Goal: Transaction & Acquisition: Purchase product/service

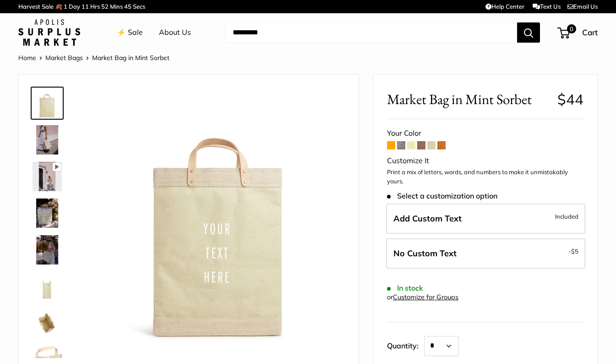
click at [401, 148] on span at bounding box center [401, 145] width 8 height 8
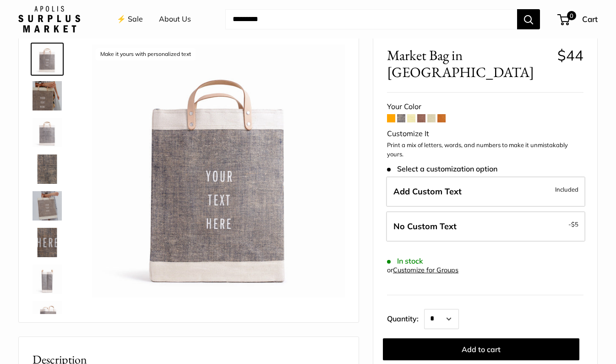
scroll to position [46, 0]
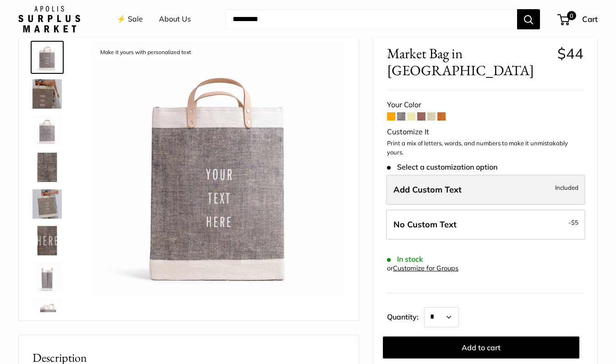
click at [435, 184] on span "Add Custom Text" at bounding box center [428, 189] width 68 height 11
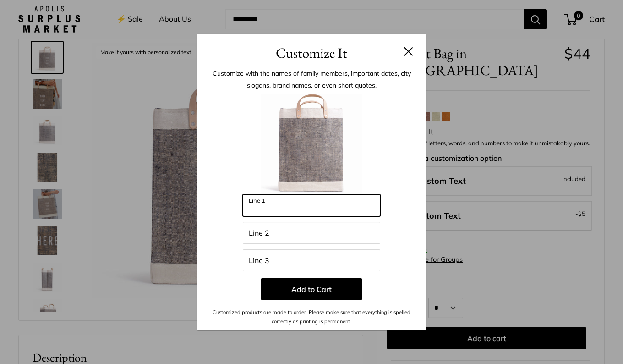
click at [294, 209] on input "Line 1" at bounding box center [311, 205] width 137 height 22
type input "**********"
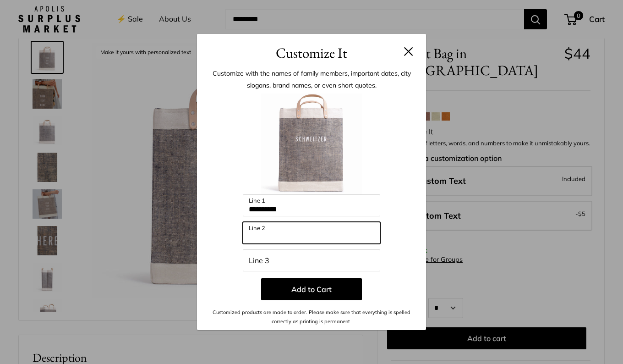
click at [283, 236] on input "Line 2" at bounding box center [311, 233] width 137 height 22
type input "********"
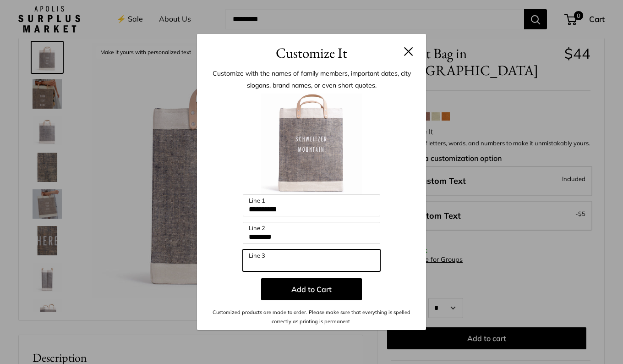
click at [280, 257] on input "Line 3" at bounding box center [311, 260] width 137 height 22
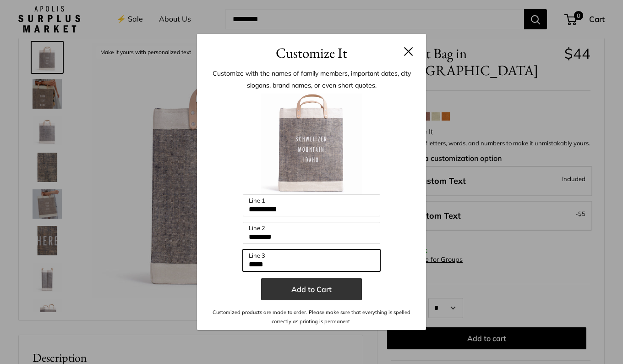
type input "*****"
click at [285, 289] on button "Add to Cart" at bounding box center [311, 289] width 101 height 22
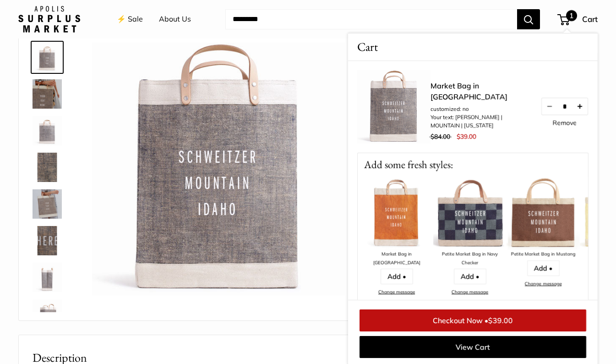
click at [579, 112] on button "Increase quantity by 1" at bounding box center [580, 106] width 16 height 16
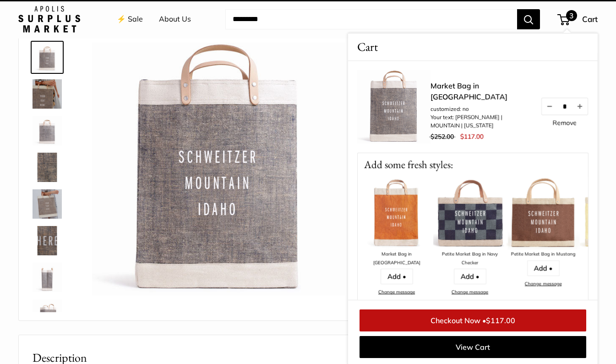
click at [579, 112] on button "Increase quantity by 1" at bounding box center [580, 106] width 16 height 16
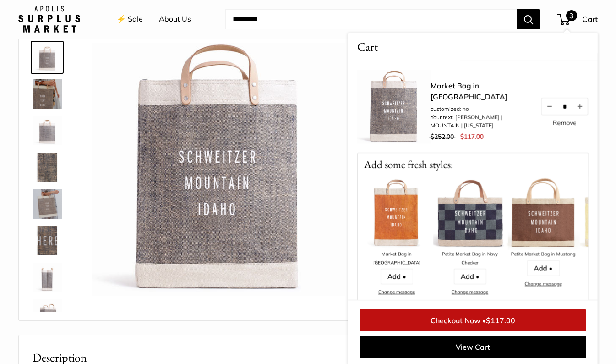
click at [579, 112] on button "Increase quantity by 1" at bounding box center [580, 106] width 16 height 16
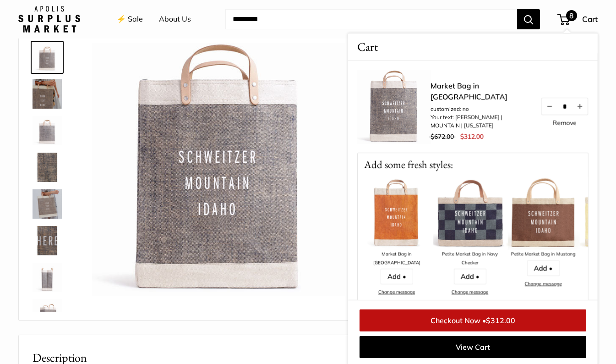
click at [579, 112] on button "Increase quantity by 1" at bounding box center [580, 106] width 16 height 16
click at [573, 107] on button "Increase quantity by 1" at bounding box center [580, 106] width 16 height 16
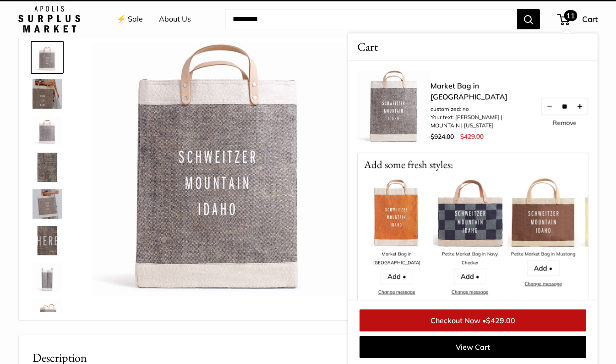
click at [581, 111] on button "Increase quantity by 1" at bounding box center [580, 106] width 16 height 16
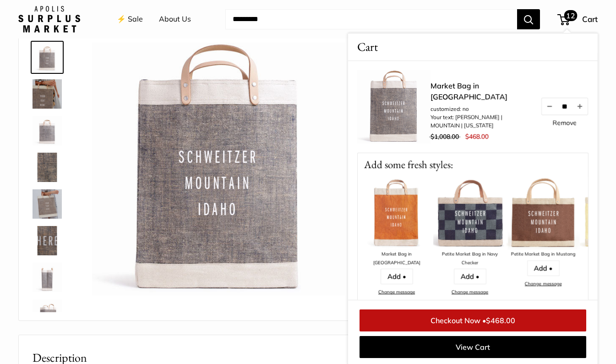
click at [581, 111] on button "Increase quantity by 1" at bounding box center [580, 106] width 16 height 16
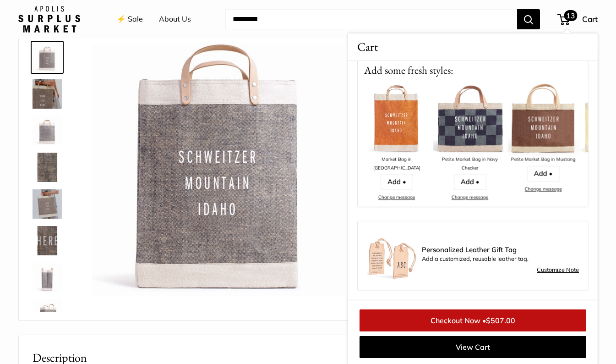
scroll to position [101, 0]
click at [549, 267] on link "Customize Note" at bounding box center [558, 269] width 42 height 11
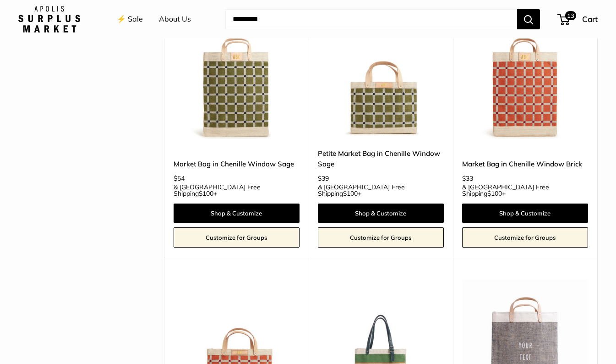
scroll to position [1879, 0]
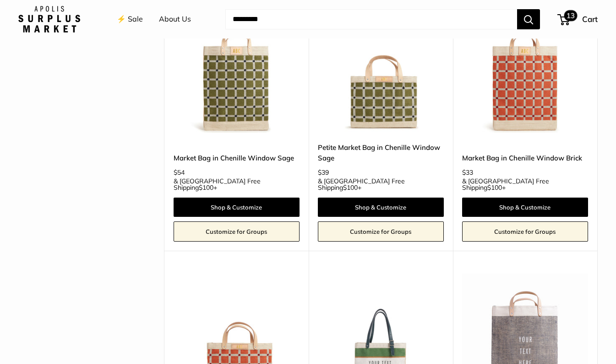
click at [582, 18] on span "Cart" at bounding box center [590, 19] width 16 height 10
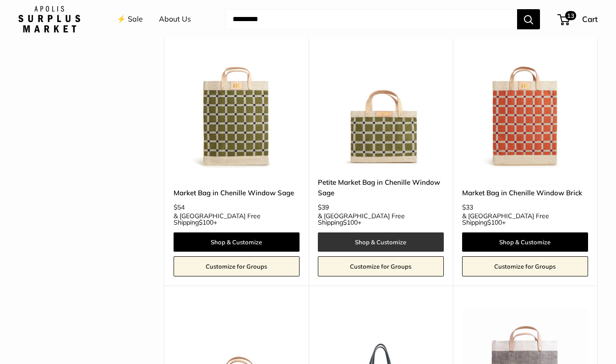
scroll to position [1925, 0]
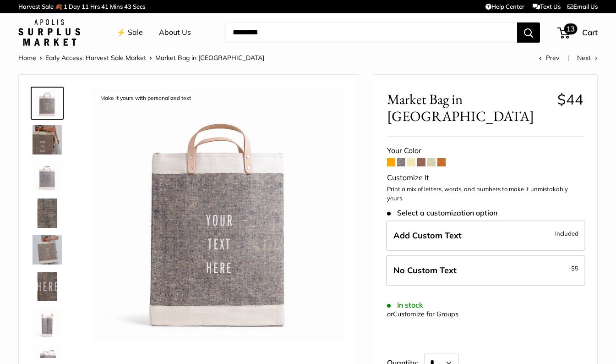
click at [569, 29] on span "13" at bounding box center [571, 28] width 13 height 11
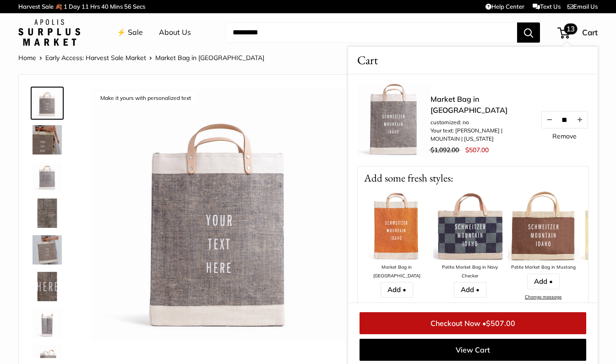
click at [39, 136] on img at bounding box center [47, 139] width 29 height 29
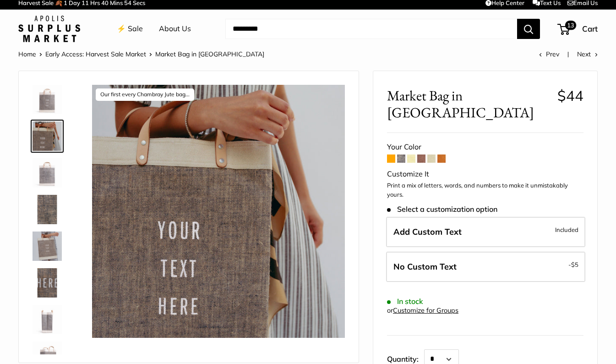
click at [49, 201] on img at bounding box center [47, 209] width 29 height 29
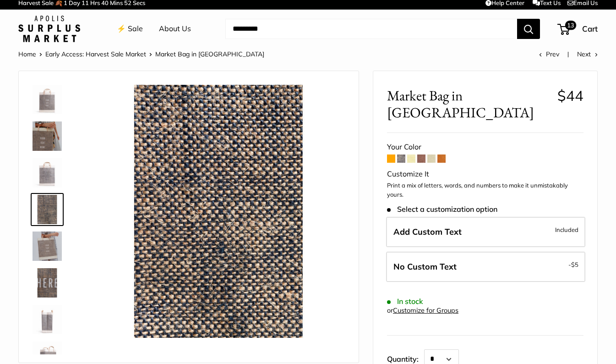
click at [47, 257] on img at bounding box center [47, 245] width 29 height 29
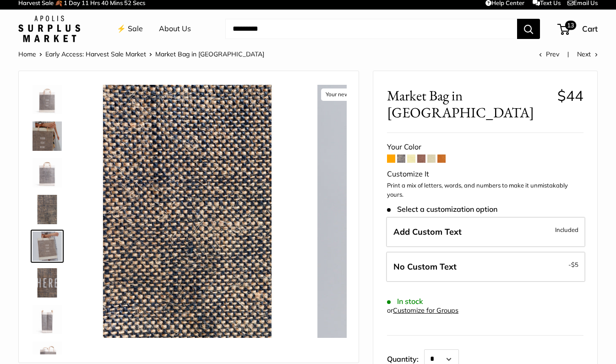
scroll to position [28, 0]
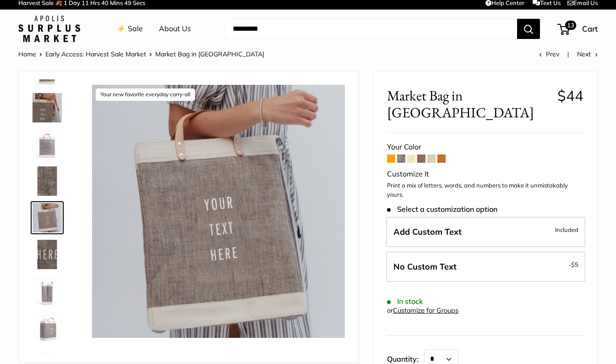
click at [47, 285] on img at bounding box center [47, 290] width 29 height 29
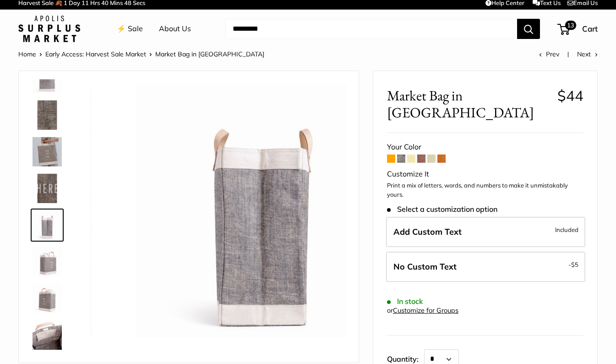
scroll to position [102, 0]
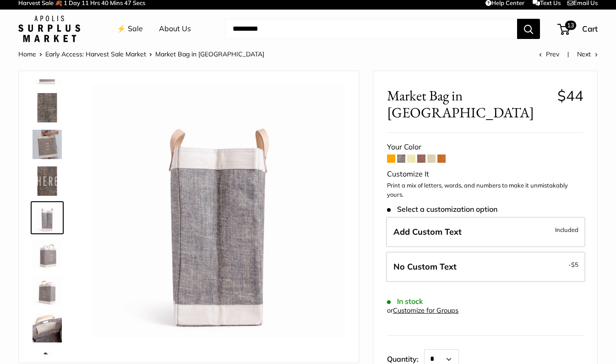
click at [45, 334] on img at bounding box center [47, 327] width 29 height 29
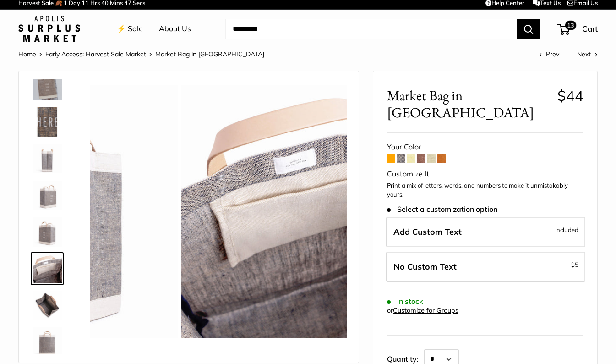
scroll to position [169, 0]
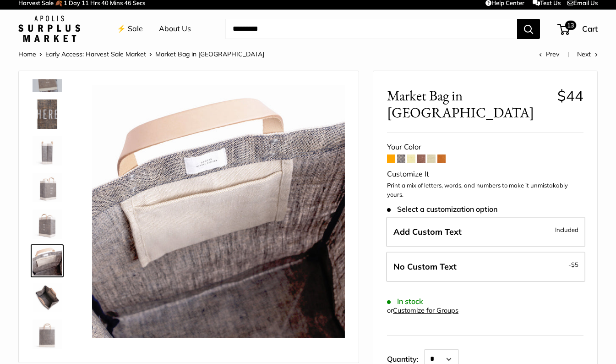
click at [45, 332] on img at bounding box center [47, 333] width 29 height 29
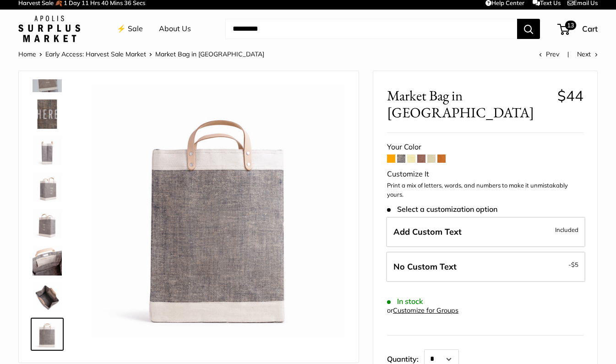
click at [401, 154] on span at bounding box center [401, 158] width 8 height 8
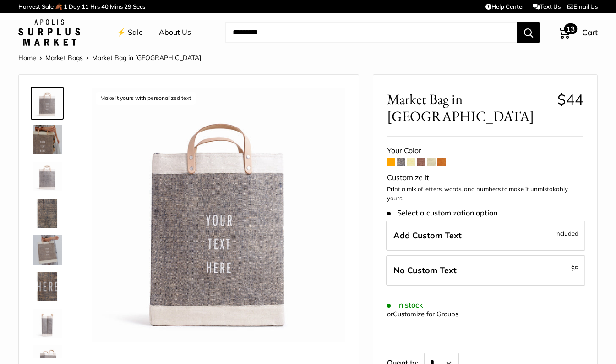
click at [571, 31] on span "13" at bounding box center [571, 28] width 13 height 11
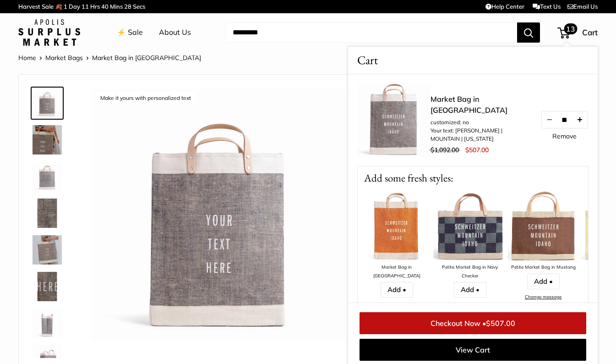
click at [579, 127] on button "Increase quantity by 1" at bounding box center [580, 119] width 16 height 16
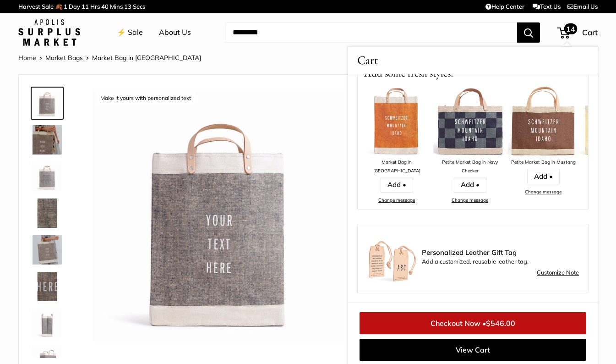
scroll to position [46, 0]
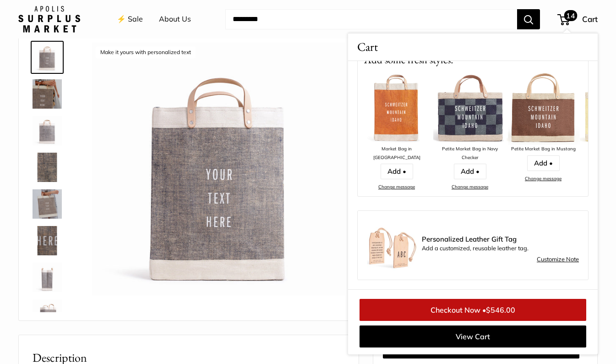
click at [543, 260] on link "Customize Note" at bounding box center [558, 259] width 42 height 11
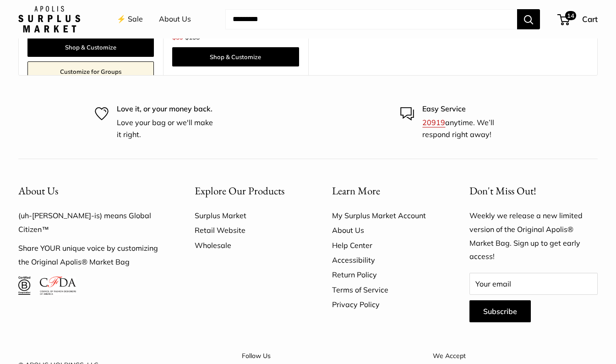
scroll to position [1431, 0]
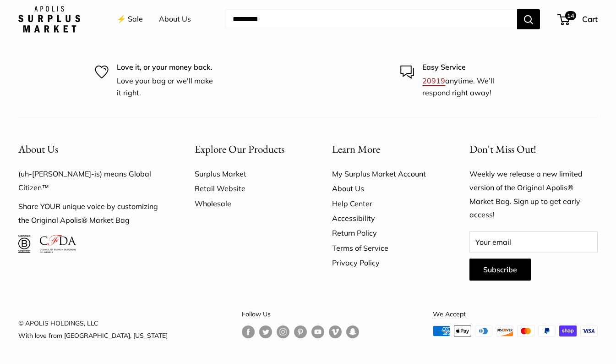
click at [203, 202] on link "Wholesale" at bounding box center [247, 203] width 105 height 15
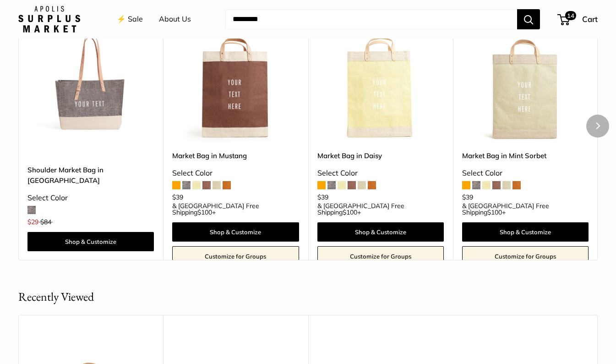
scroll to position [881, 0]
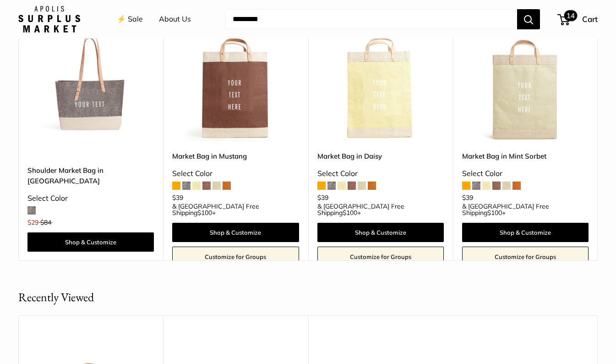
click at [572, 17] on span "14" at bounding box center [571, 15] width 13 height 11
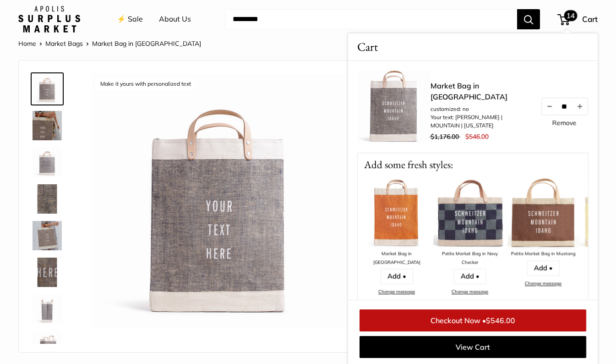
scroll to position [11, 0]
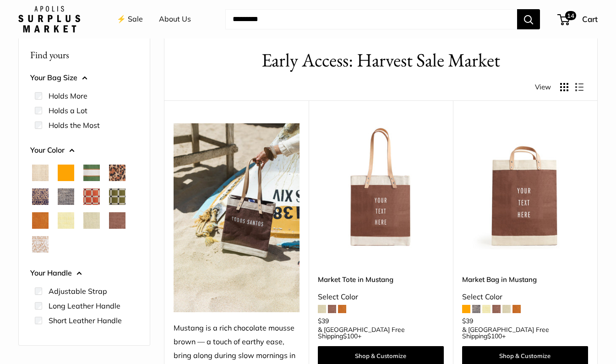
scroll to position [46, 0]
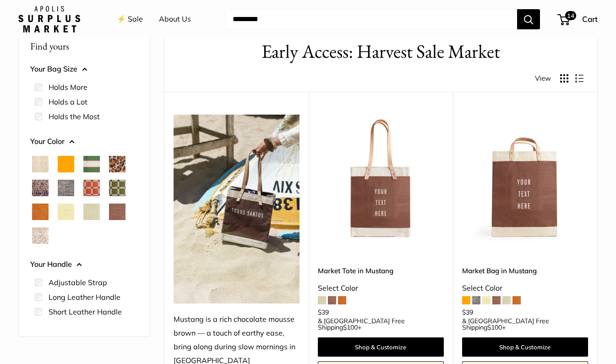
click at [43, 187] on span "Blue Porcelain" at bounding box center [40, 188] width 16 height 16
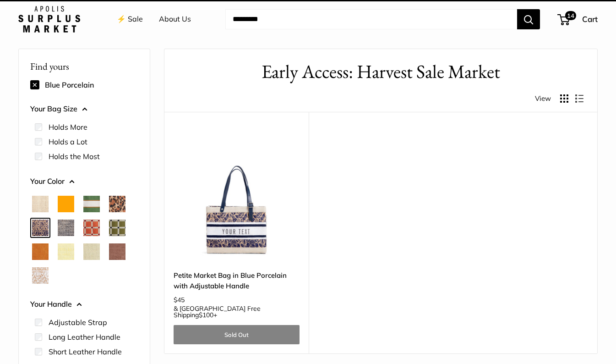
scroll to position [24, 0]
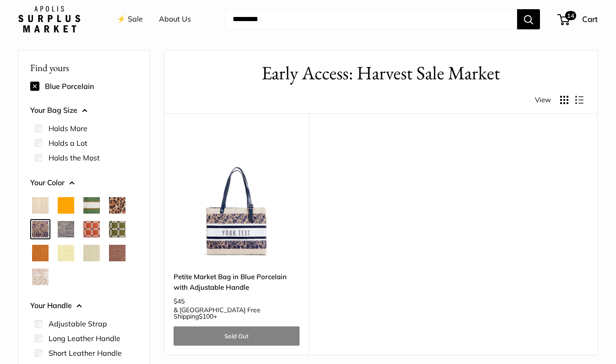
click at [90, 210] on span "Court Green" at bounding box center [91, 205] width 16 height 16
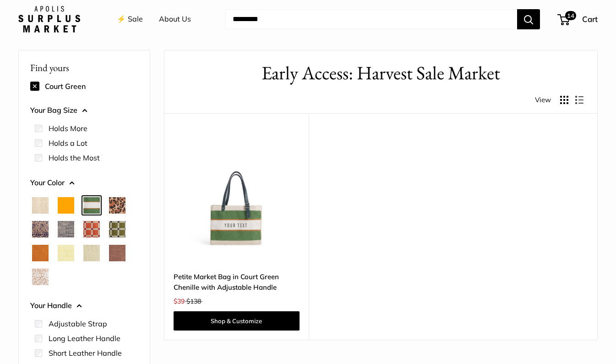
click at [67, 208] on span "Orange" at bounding box center [66, 205] width 16 height 16
